Goal: Entertainment & Leisure: Consume media (video, audio)

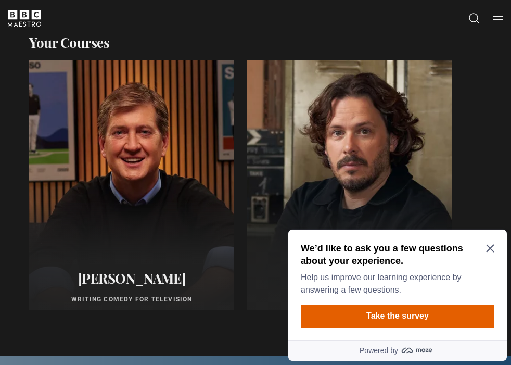
click at [492, 248] on icon "Close Maze Prompt" at bounding box center [490, 248] width 8 height 8
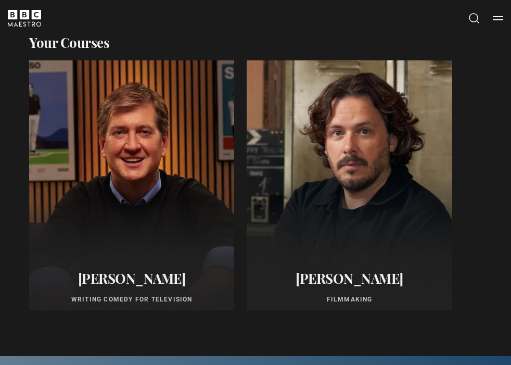
click at [127, 275] on h2 "[PERSON_NAME]" at bounding box center [131, 278] width 193 height 16
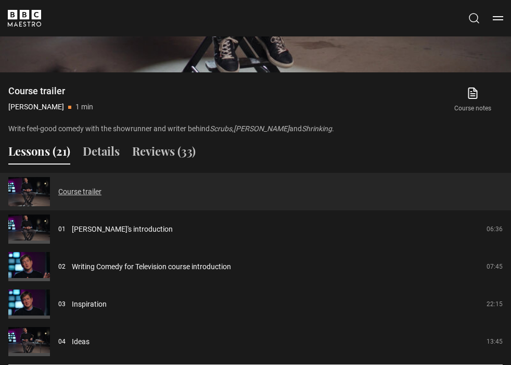
scroll to position [672, 0]
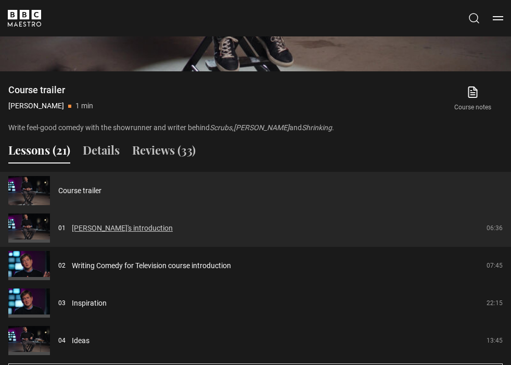
click at [107, 228] on link "[PERSON_NAME]'s introduction" at bounding box center [122, 228] width 101 height 11
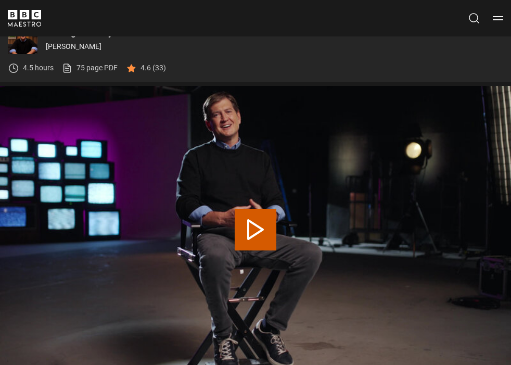
click at [253, 233] on button "Play Lesson Bill's introduction" at bounding box center [256, 230] width 42 height 42
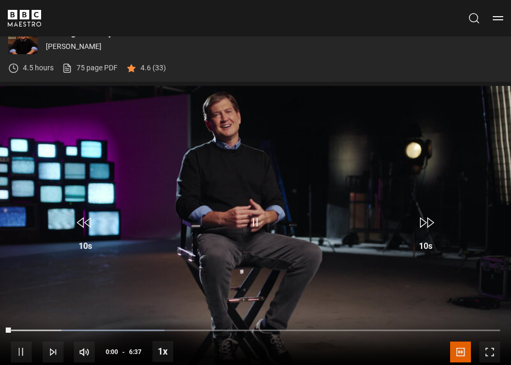
click at [254, 223] on span "Video Player" at bounding box center [255, 222] width 31 height 31
click at [252, 219] on div "Video Player is loading." at bounding box center [256, 230] width 52 height 52
click at [488, 351] on span "Video Player" at bounding box center [490, 352] width 21 height 21
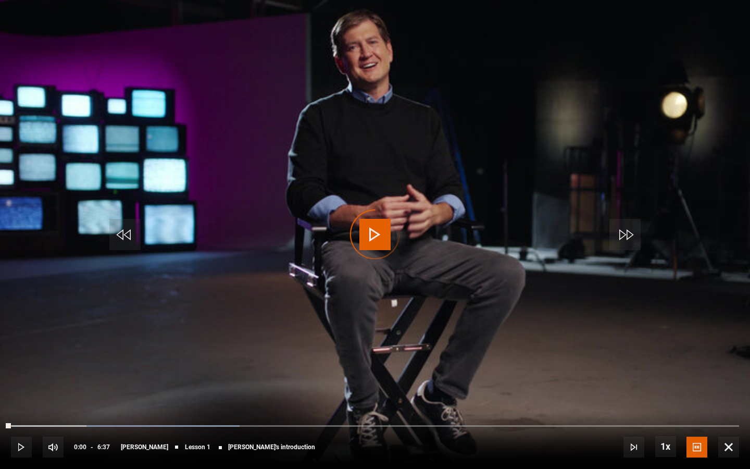
click at [368, 236] on div "Video Player is loading." at bounding box center [375, 234] width 52 height 52
click at [511, 364] on span "Video Player" at bounding box center [728, 446] width 21 height 21
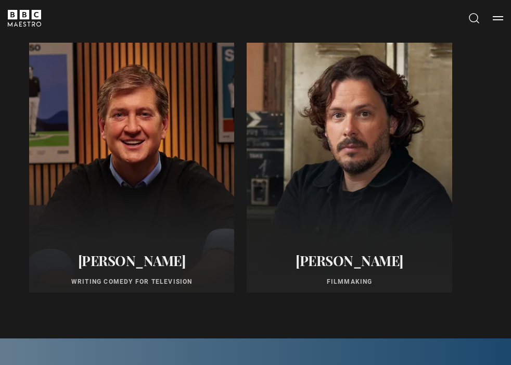
scroll to position [548, 0]
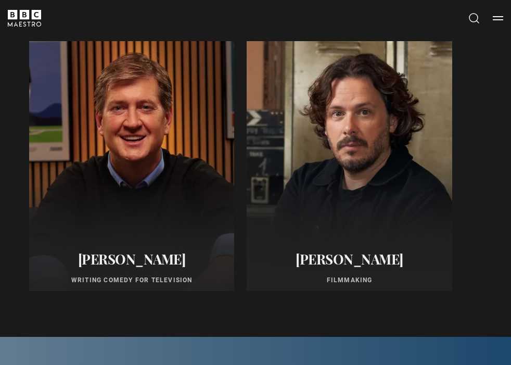
click at [130, 203] on div at bounding box center [132, 166] width 226 height 275
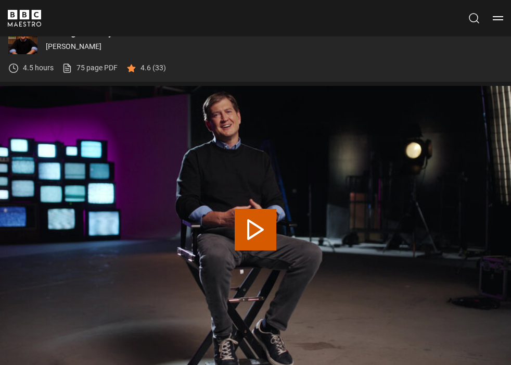
click at [257, 224] on button "Play Lesson Bill's introduction" at bounding box center [256, 230] width 42 height 42
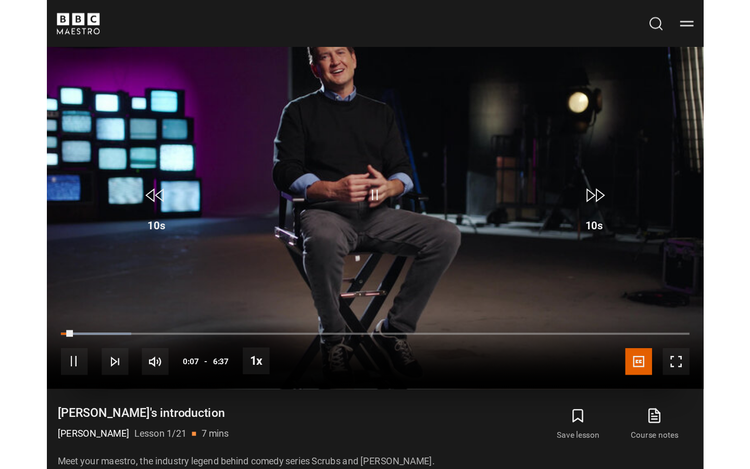
scroll to position [441, 0]
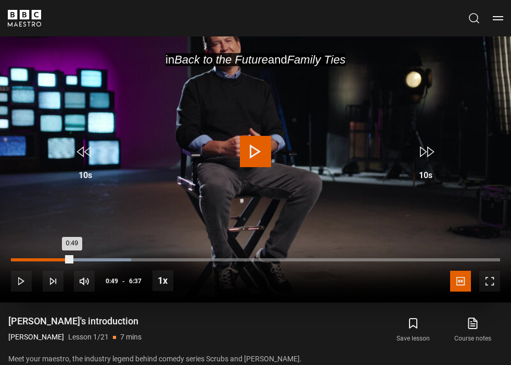
drag, startPoint x: 19, startPoint y: 257, endPoint x: 73, endPoint y: 258, distance: 53.6
click at [72, 258] on div "0:49" at bounding box center [41, 259] width 61 height 3
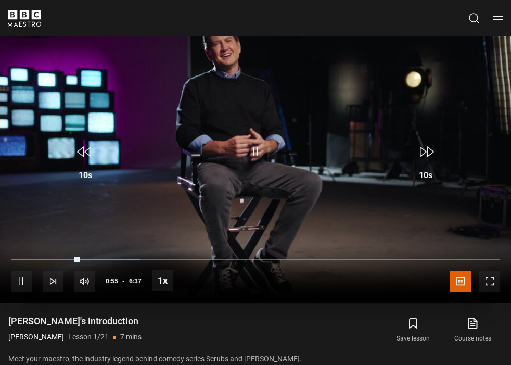
click at [489, 281] on span "Video Player" at bounding box center [490, 281] width 21 height 21
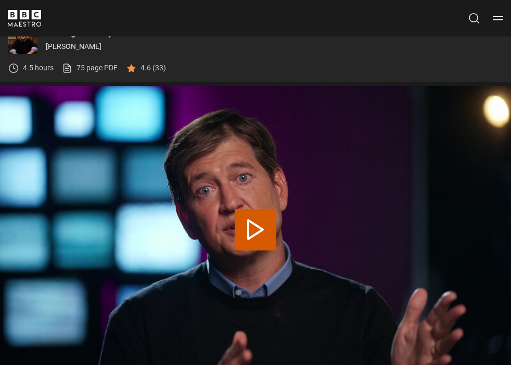
click at [256, 226] on button "Play Lesson Writing Comedy for Television course introduction" at bounding box center [256, 230] width 42 height 42
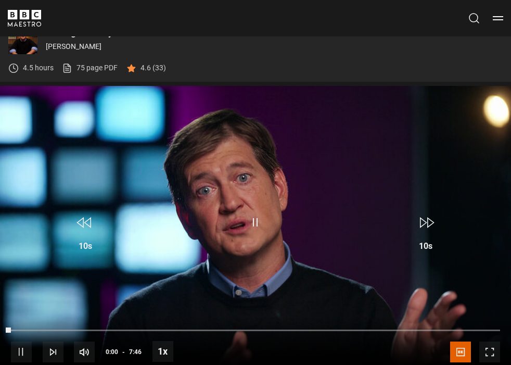
scroll to position [379, 0]
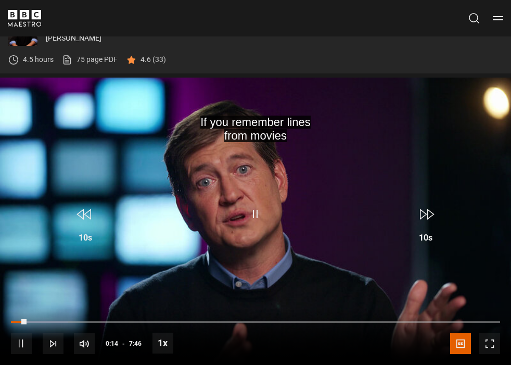
click at [257, 211] on span "Video Player" at bounding box center [255, 213] width 31 height 31
click at [498, 16] on button "Menu" at bounding box center [498, 18] width 10 height 10
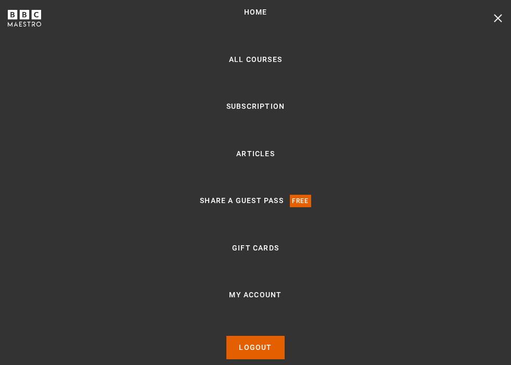
click at [498, 16] on button "Menu" at bounding box center [498, 18] width 10 height 10
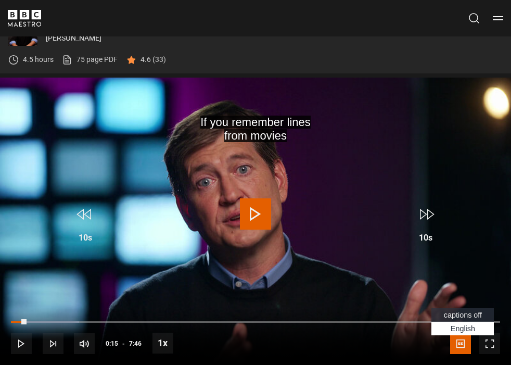
click at [451, 316] on span "captions off" at bounding box center [463, 315] width 38 height 8
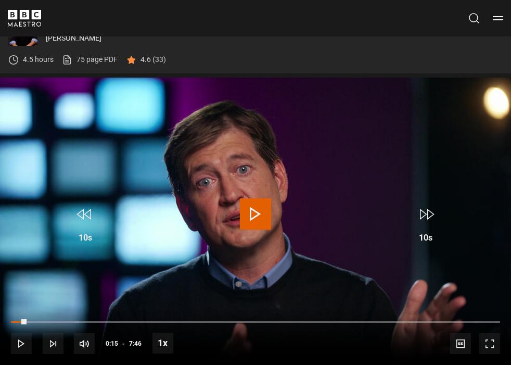
click at [253, 207] on span "Video Player" at bounding box center [255, 213] width 31 height 31
click at [492, 339] on span "Video Player" at bounding box center [490, 343] width 21 height 21
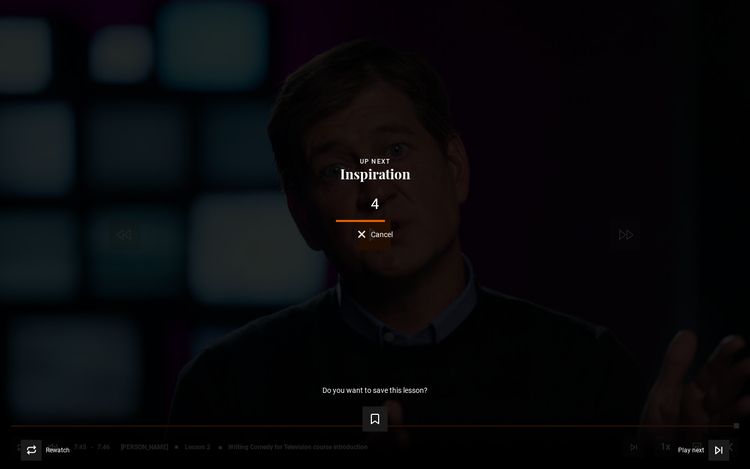
click at [359, 235] on button "Cancel" at bounding box center [375, 234] width 35 height 8
